Goal: Information Seeking & Learning: Learn about a topic

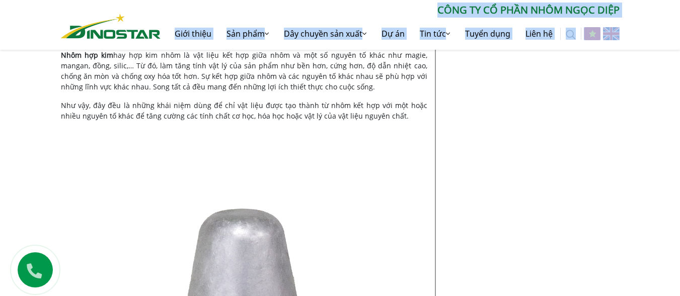
scroll to position [614, 0]
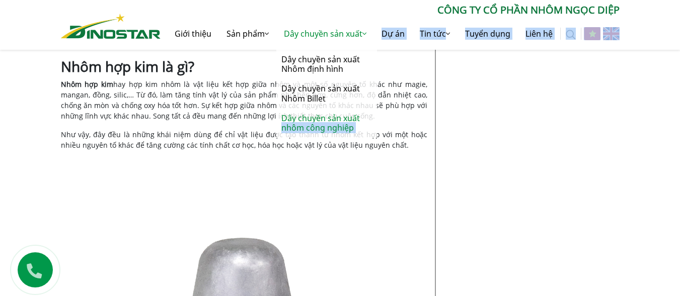
drag, startPoint x: 62, startPoint y: 135, endPoint x: 370, endPoint y: 115, distance: 308.5
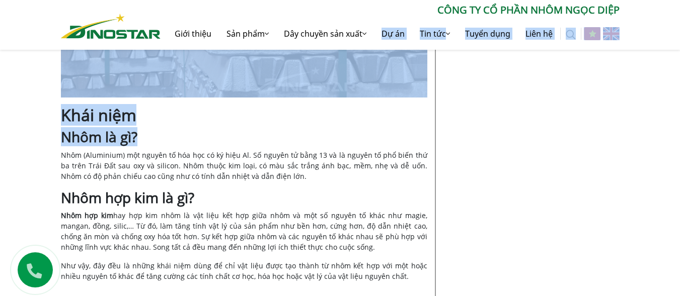
scroll to position [463, 0]
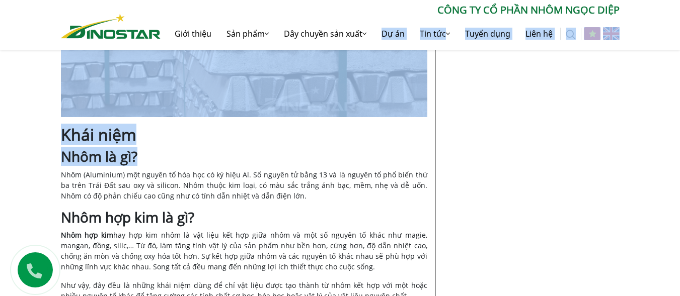
click at [192, 153] on h3 "Nhôm là gì?" at bounding box center [244, 156] width 366 height 17
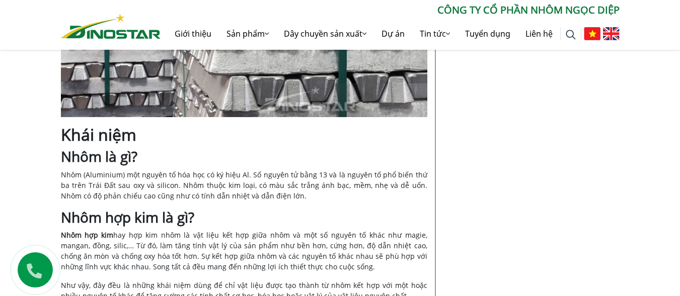
scroll to position [513, 0]
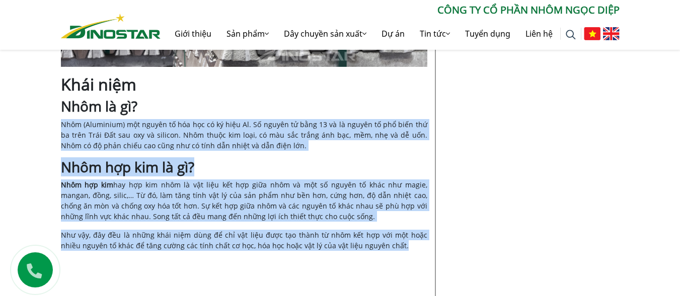
drag, startPoint x: 61, startPoint y: 124, endPoint x: 382, endPoint y: 244, distance: 342.1
copy div "Lore (Ipsumdolo) sit ametco ad eli sed do ei temp In. Ut labore et dolo 73 ma a…"
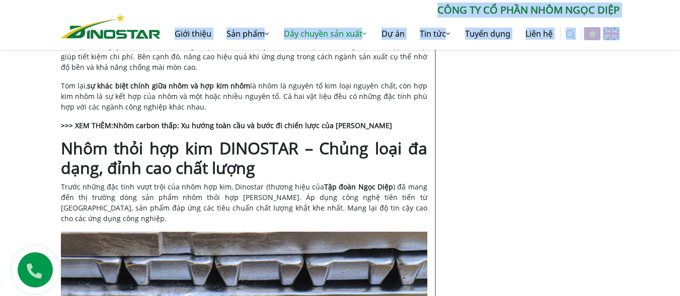
scroll to position [1409, 0]
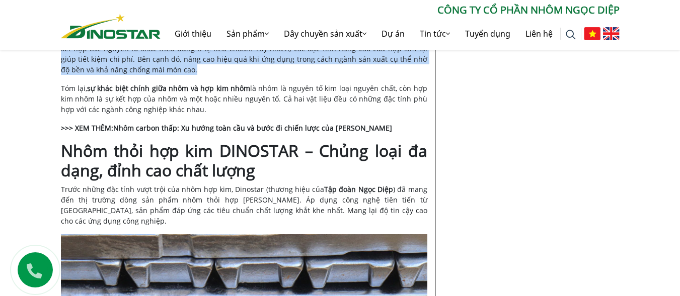
drag, startPoint x: 62, startPoint y: 181, endPoint x: 300, endPoint y: 68, distance: 262.6
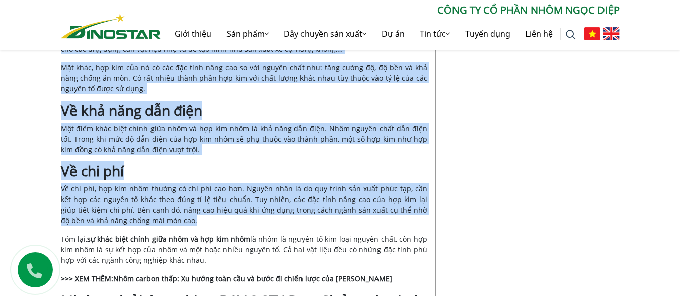
copy div "Lo ipsu dolo sita cons ad eli sed doei Te incid utla Etd magn al enima, mi ven …"
